Goal: Transaction & Acquisition: Subscribe to service/newsletter

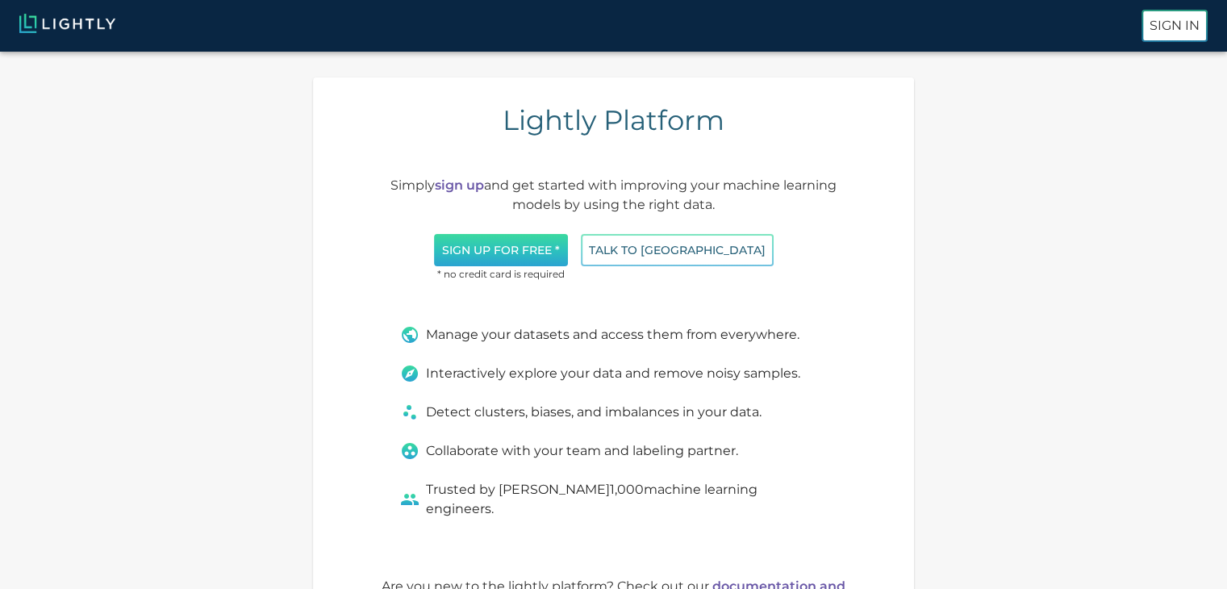
click at [565, 239] on button "Sign up for free *" at bounding box center [501, 250] width 134 height 33
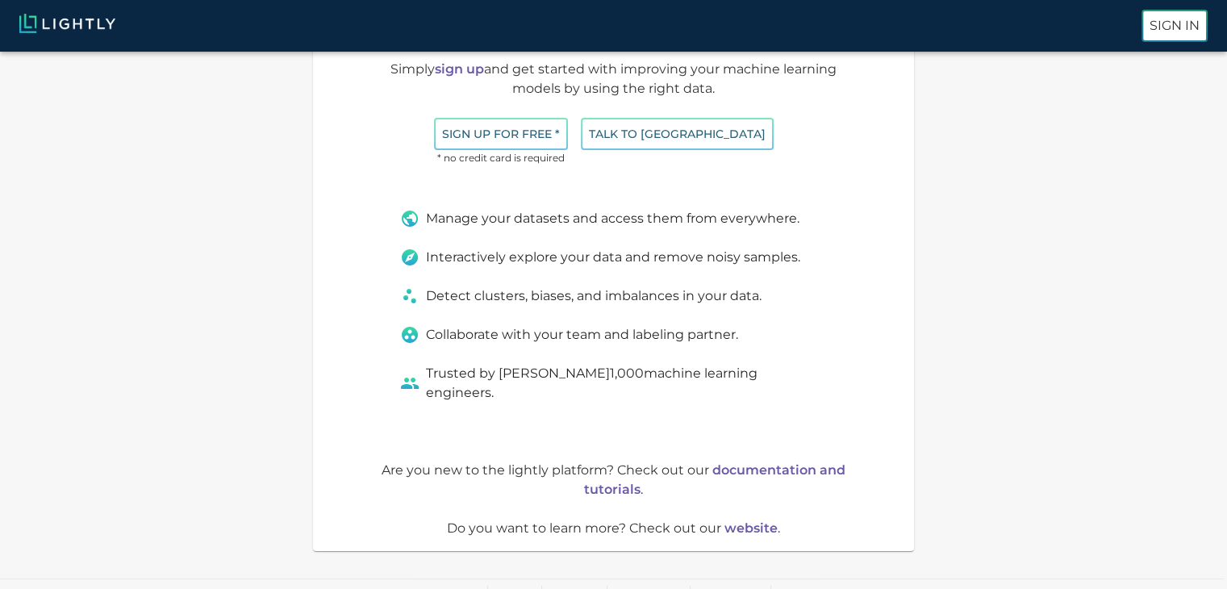
click at [776, 462] on link "documentation and tutorials" at bounding box center [714, 479] width 261 height 35
